Goal: Task Accomplishment & Management: Use online tool/utility

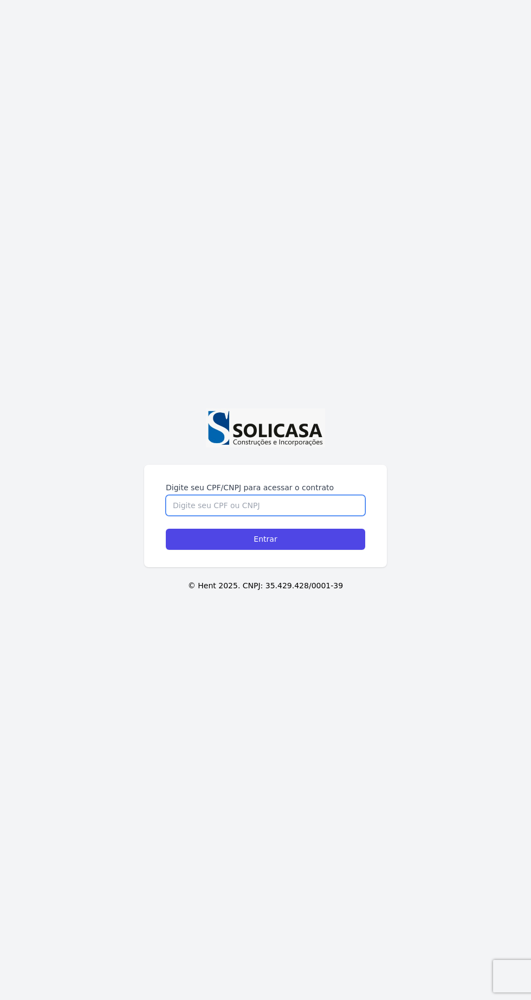
click at [323, 516] on input "Digite seu CPF/CNPJ para acessar o contrato" at bounding box center [265, 505] width 199 height 21
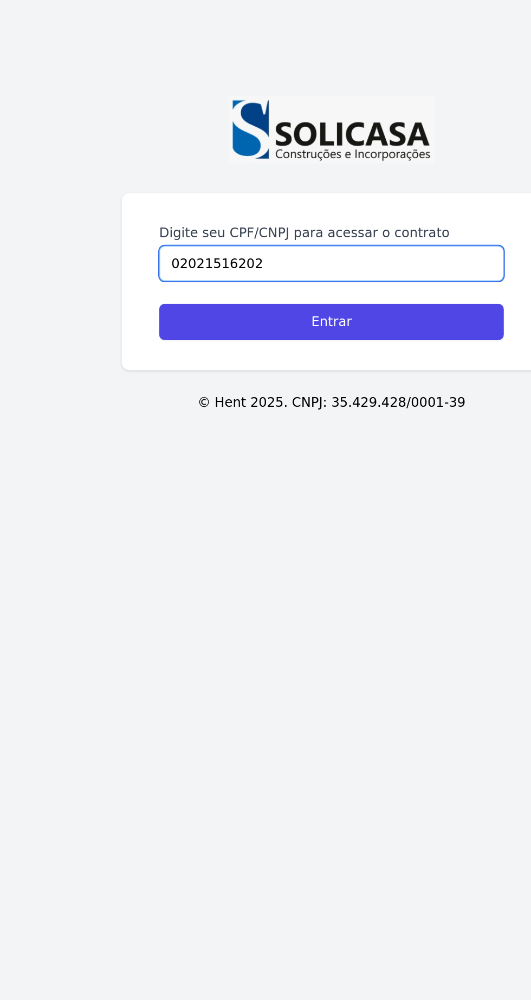
type input "02021516202"
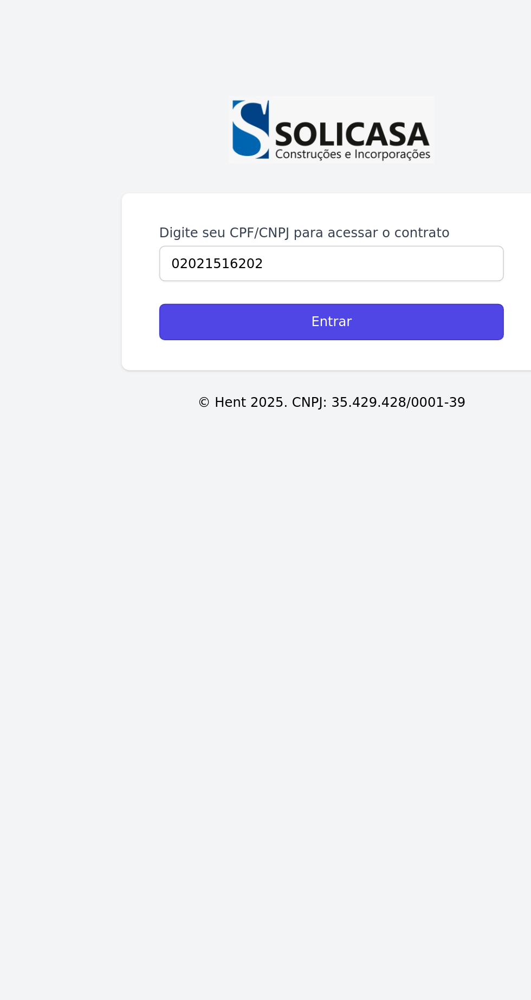
click at [336, 550] on input "Entrar" at bounding box center [265, 539] width 199 height 21
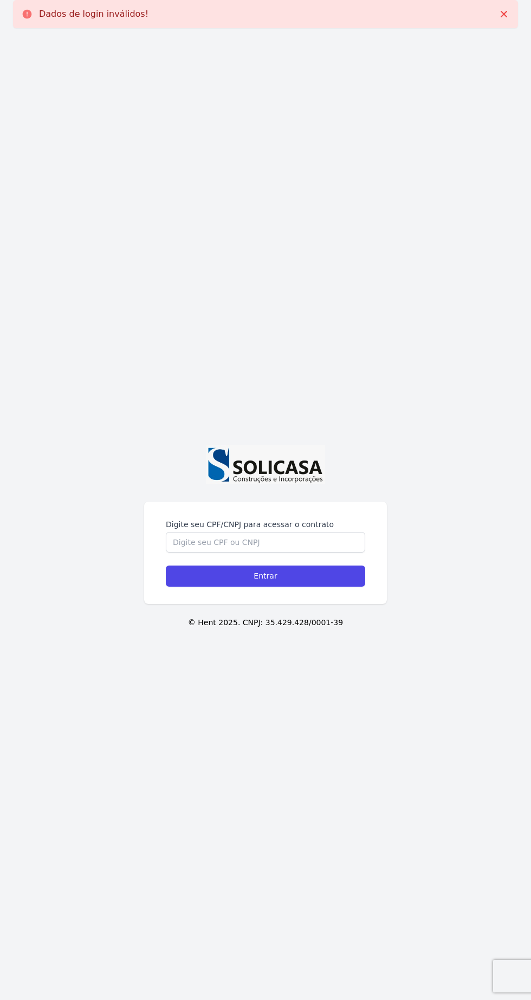
click at [295, 530] on label "Digite seu CPF/CNPJ para acessar o contrato" at bounding box center [265, 524] width 199 height 11
click at [295, 552] on input "Digite seu CPF/CNPJ para acessar o contrato" at bounding box center [265, 542] width 199 height 21
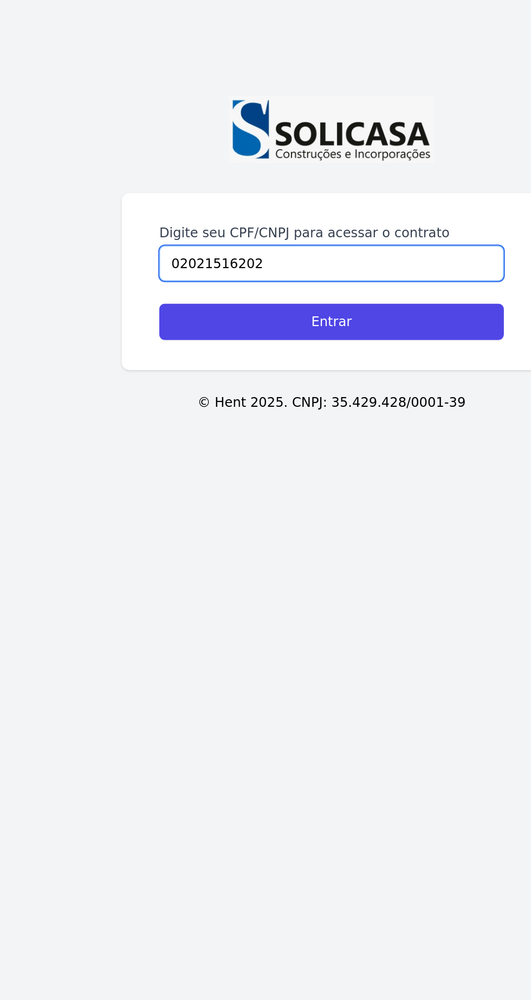
type input "02021516202"
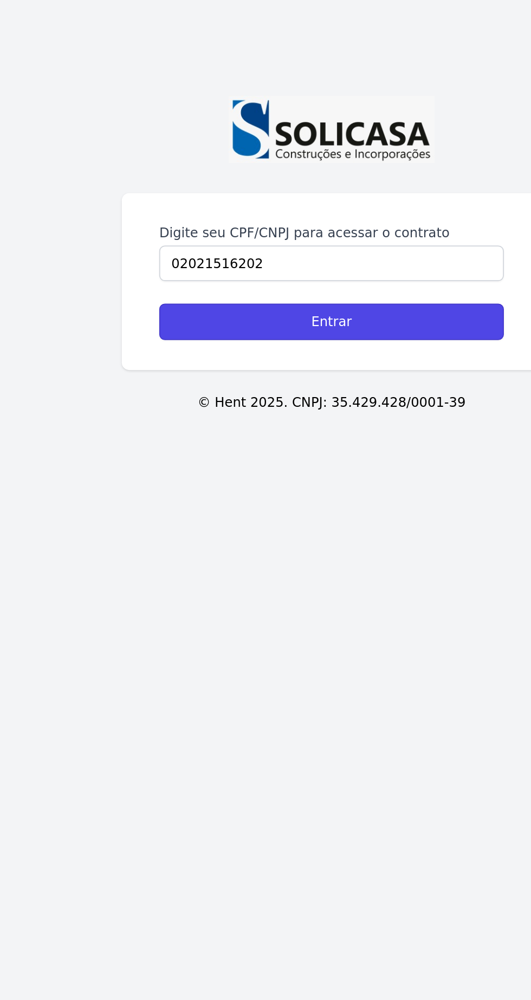
click at [329, 587] on input "Entrar" at bounding box center [265, 575] width 199 height 21
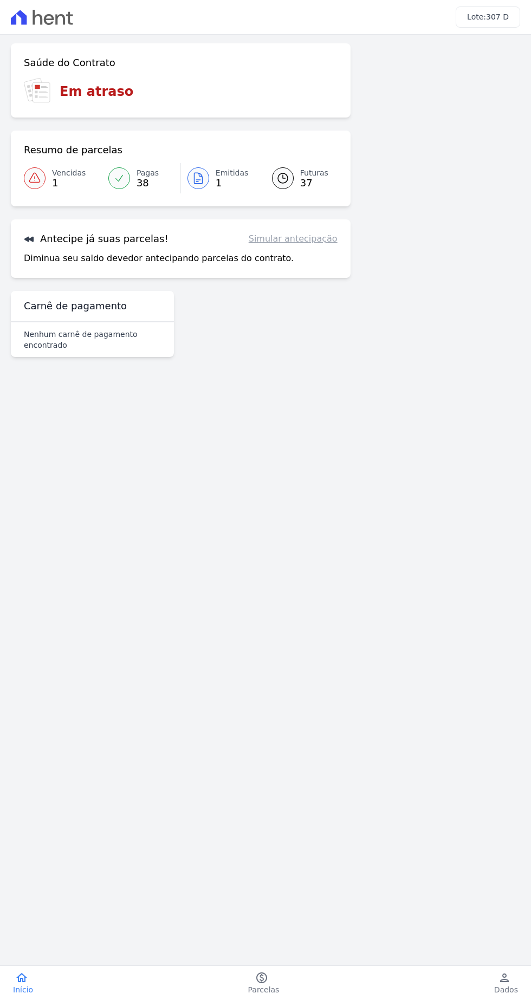
click at [198, 177] on icon at bounding box center [198, 178] width 13 height 13
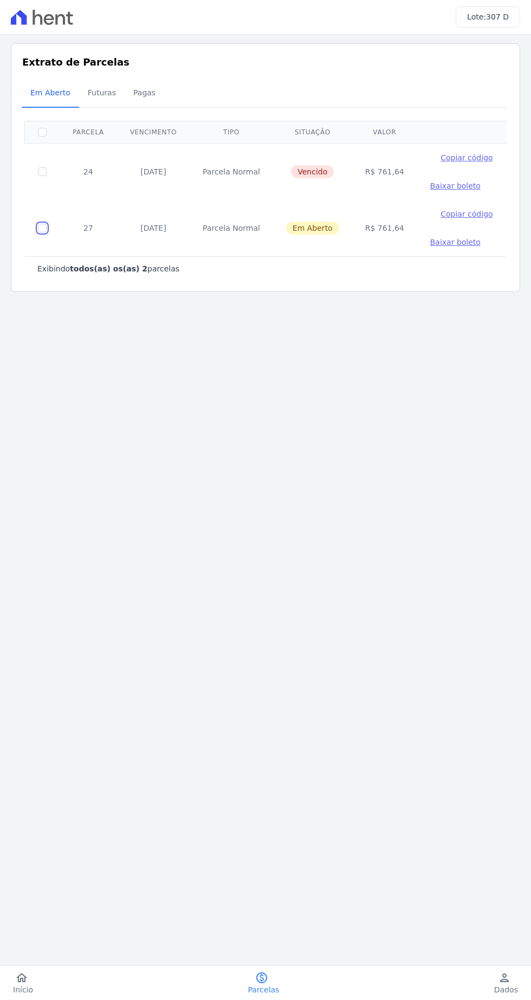
click at [42, 227] on input "checkbox" at bounding box center [42, 228] width 9 height 9
checkbox input "true"
click at [451, 213] on span "Copiar código" at bounding box center [466, 214] width 52 height 9
